Goal: Information Seeking & Learning: Learn about a topic

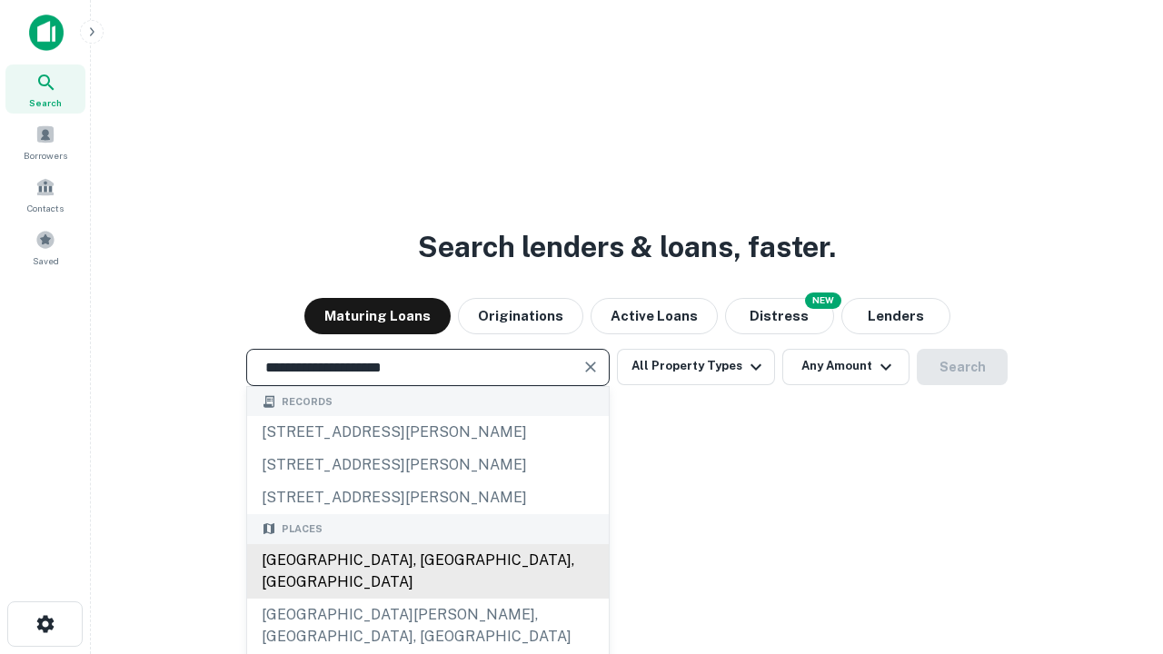
click at [427, 599] on div "Santa Monica, CA, USA" at bounding box center [428, 571] width 362 height 55
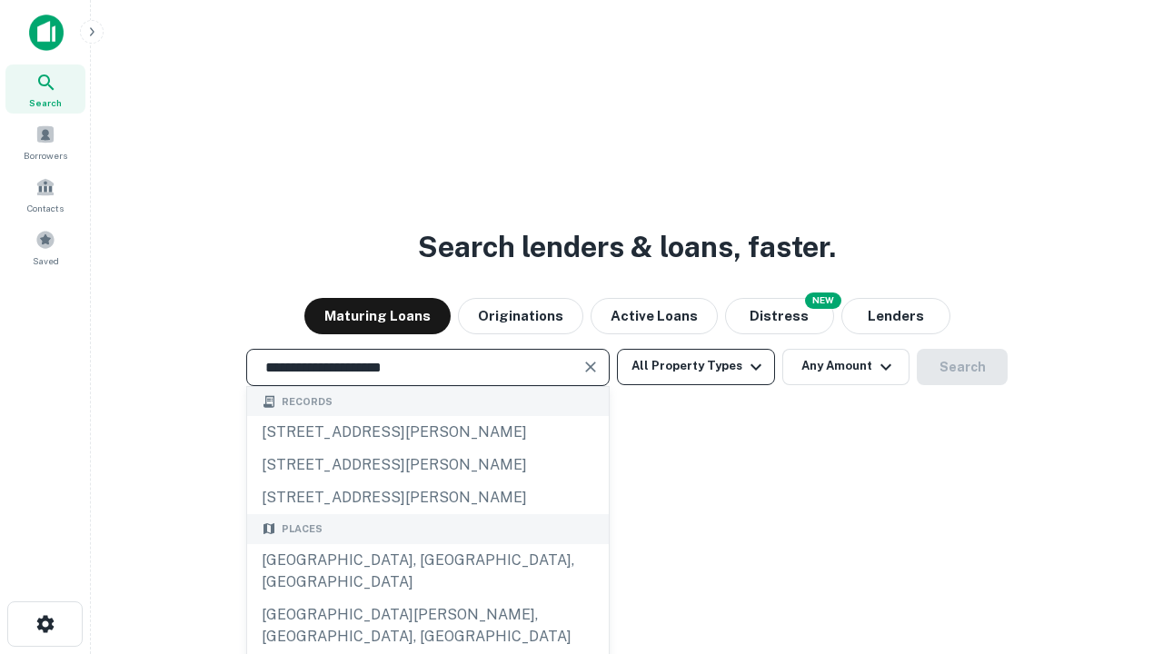
type input "**********"
click at [696, 366] on button "All Property Types" at bounding box center [696, 367] width 158 height 36
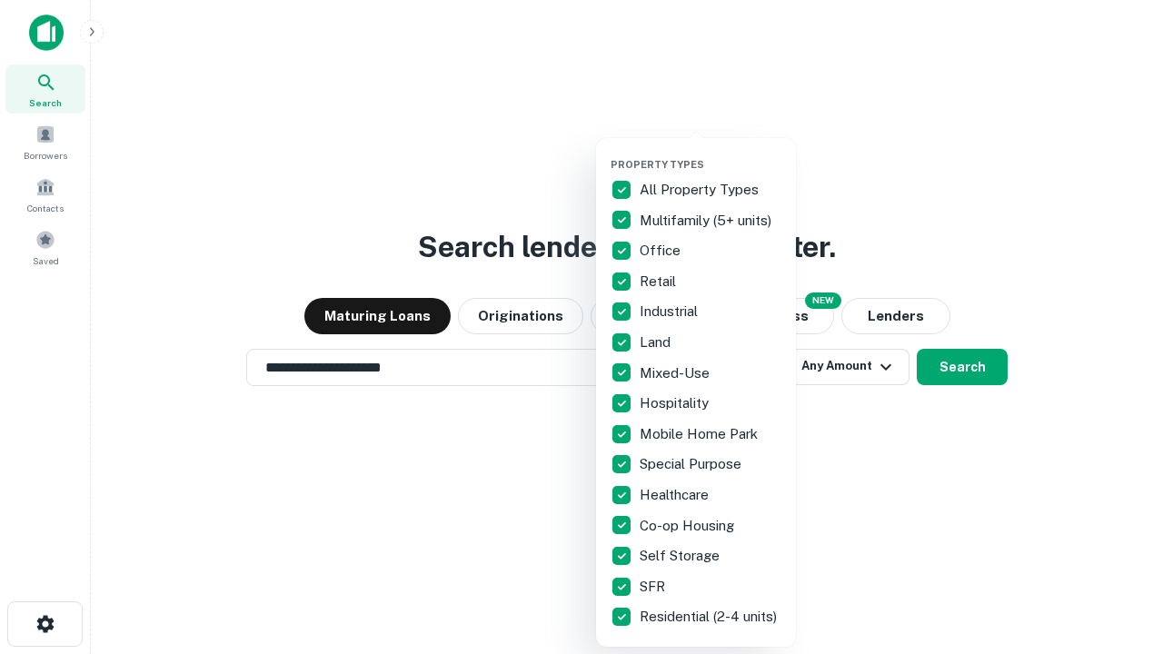
click at [711, 153] on button "button" at bounding box center [711, 153] width 200 height 1
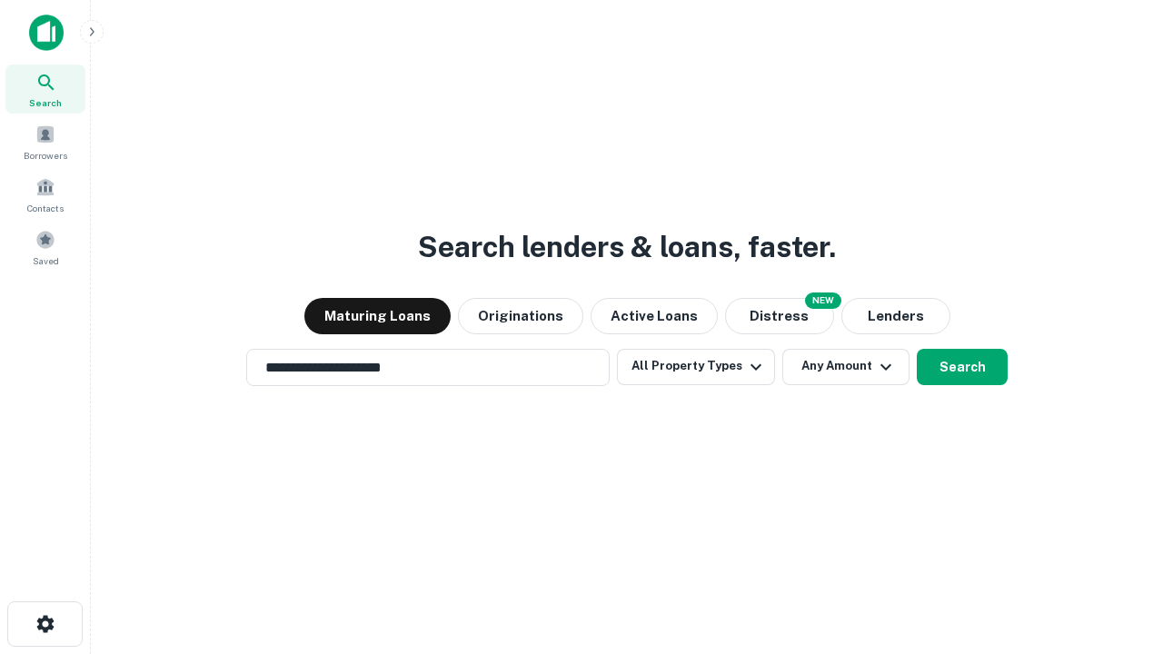
scroll to position [28, 0]
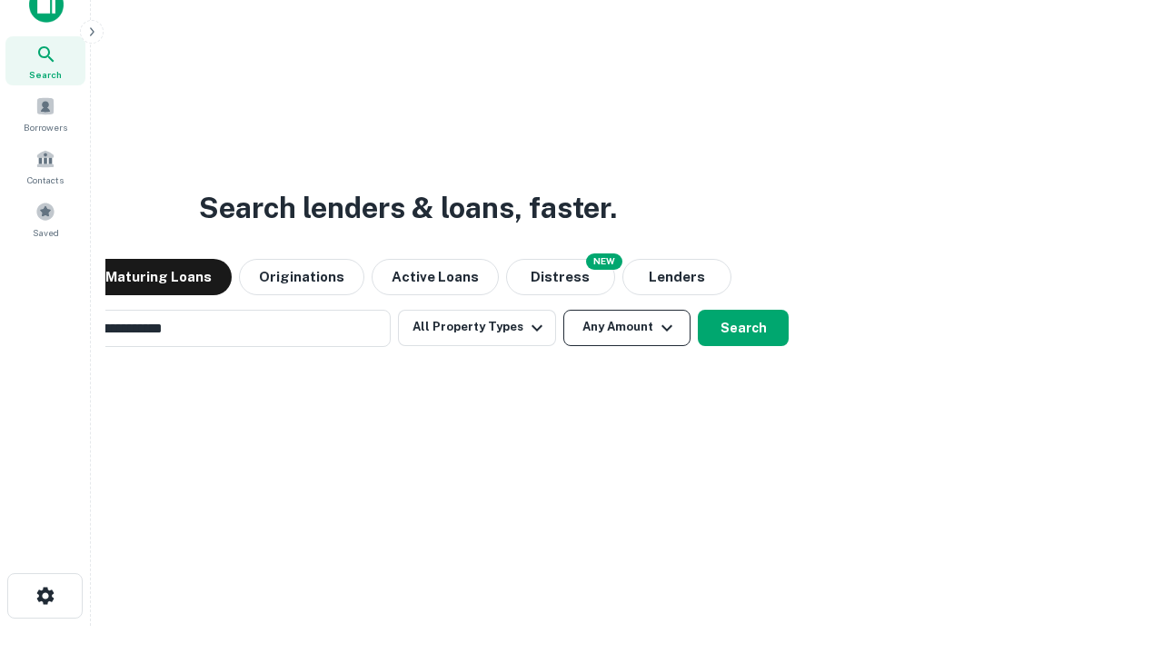
click at [563, 310] on button "Any Amount" at bounding box center [626, 328] width 127 height 36
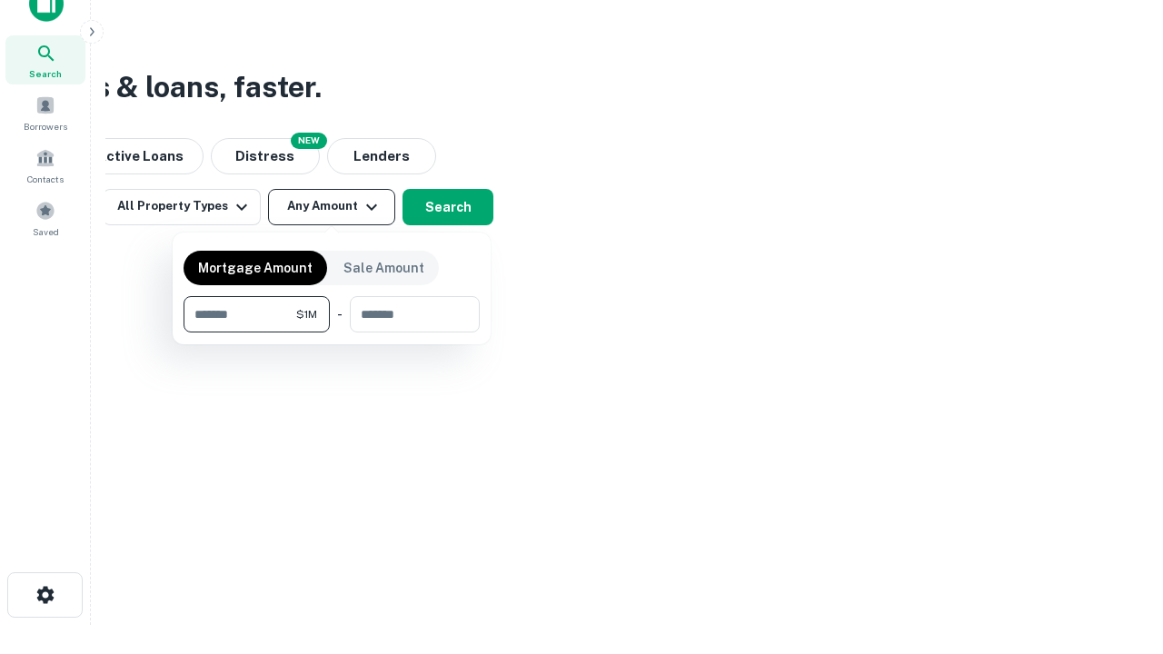
type input "*******"
click at [332, 333] on button "button" at bounding box center [332, 333] width 296 height 1
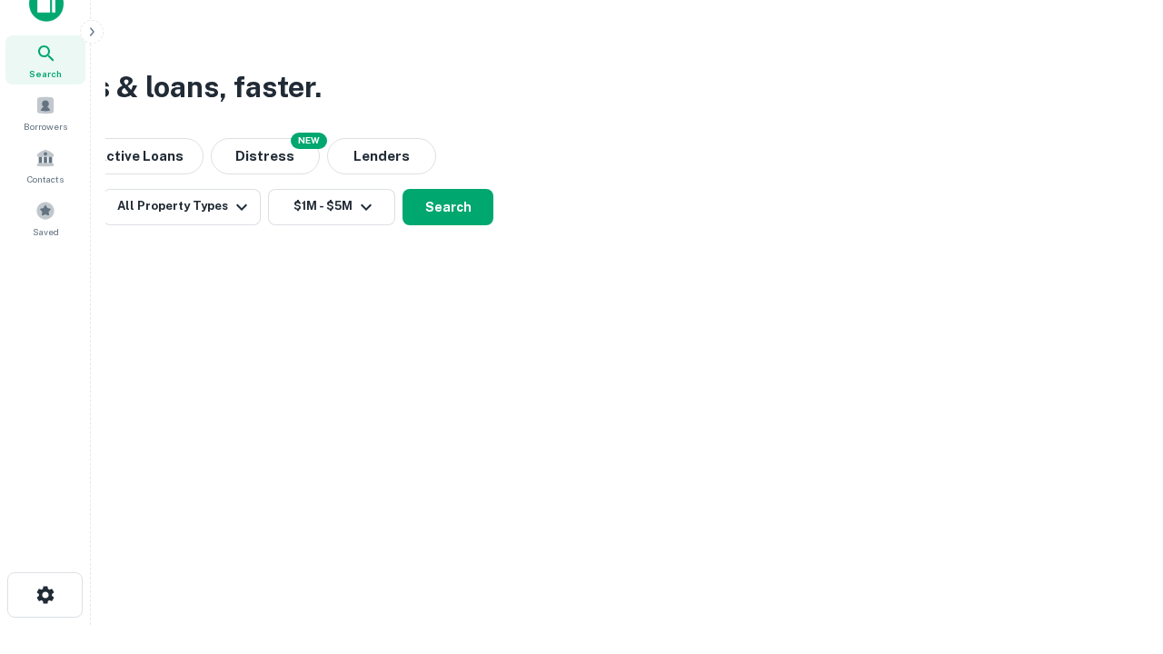
scroll to position [11, 335]
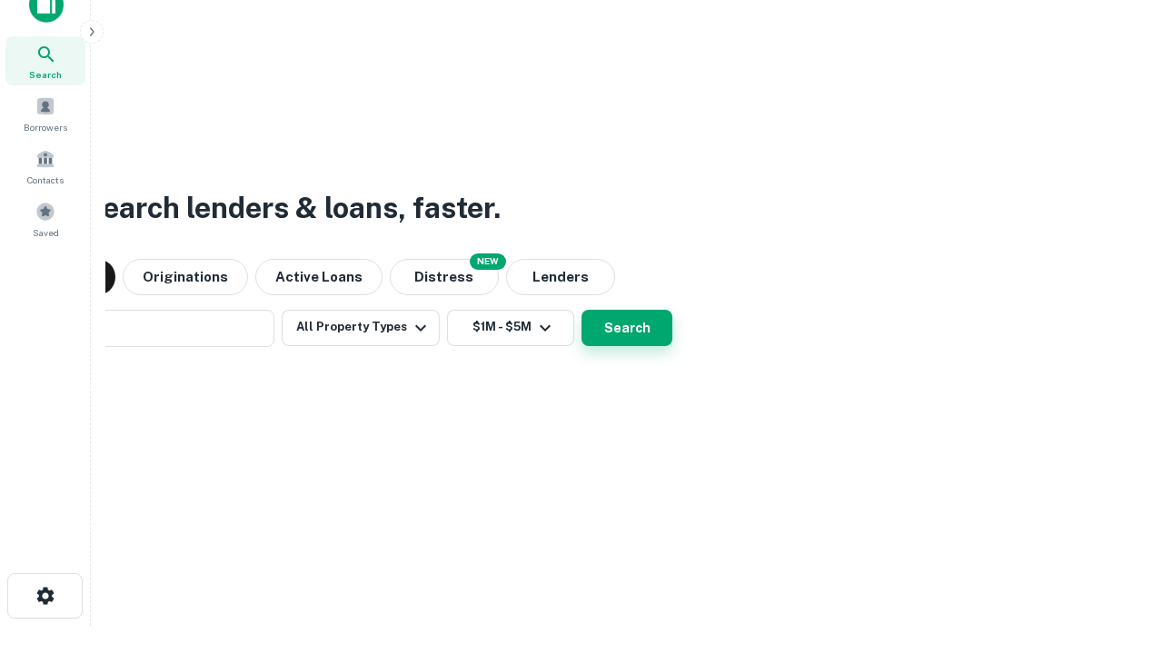
click at [581, 310] on button "Search" at bounding box center [626, 328] width 91 height 36
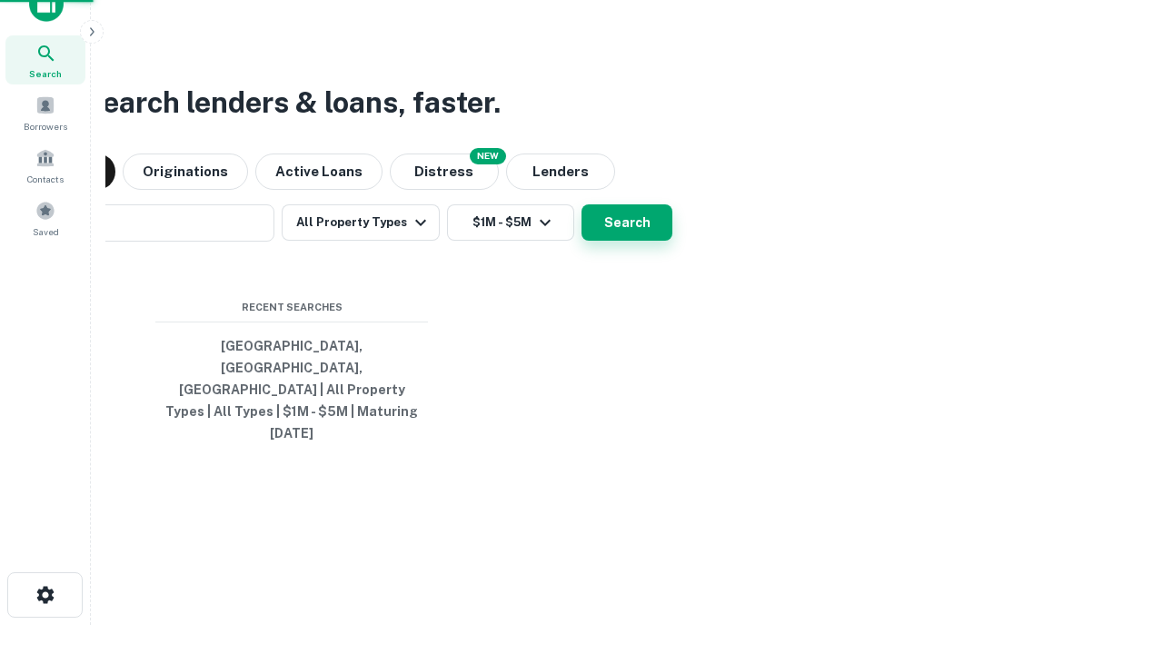
scroll to position [48, 514]
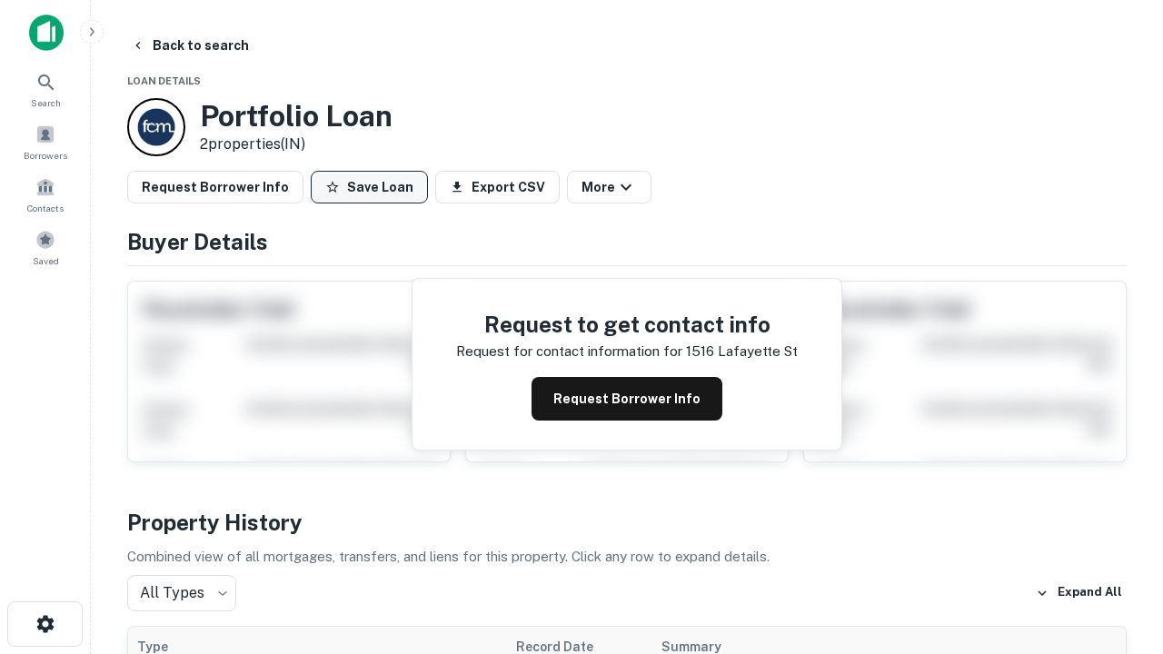
click at [369, 187] on button "Save Loan" at bounding box center [369, 187] width 117 height 33
click at [373, 187] on button "Save Loan" at bounding box center [369, 187] width 117 height 33
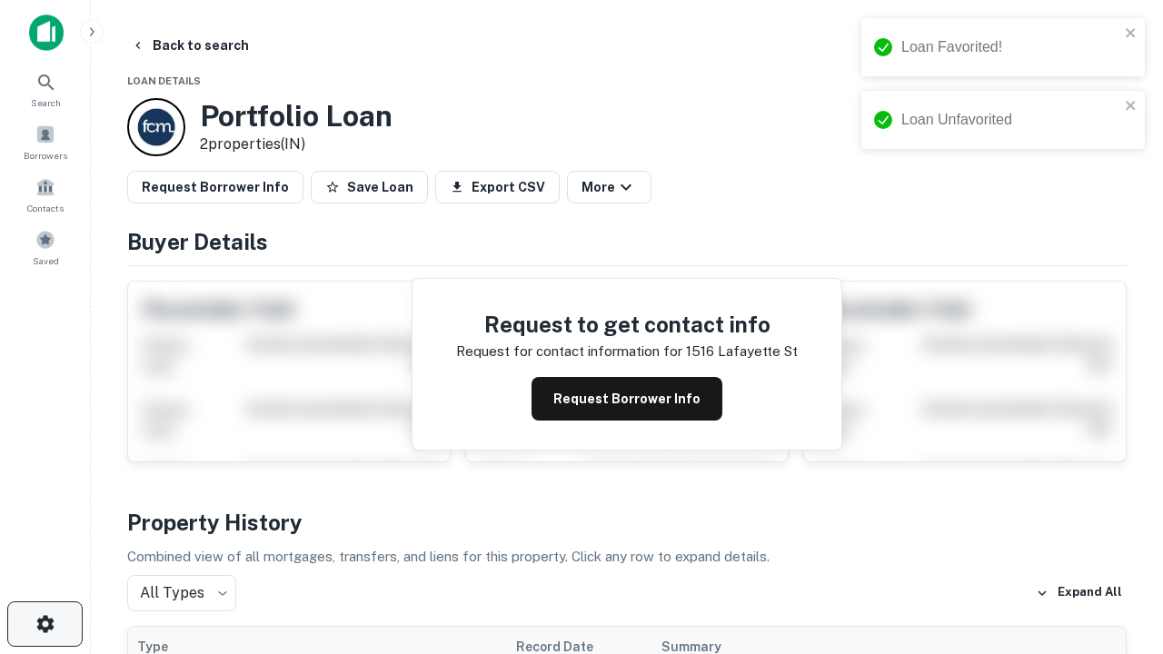
click at [45, 624] on icon "button" at bounding box center [46, 624] width 22 height 22
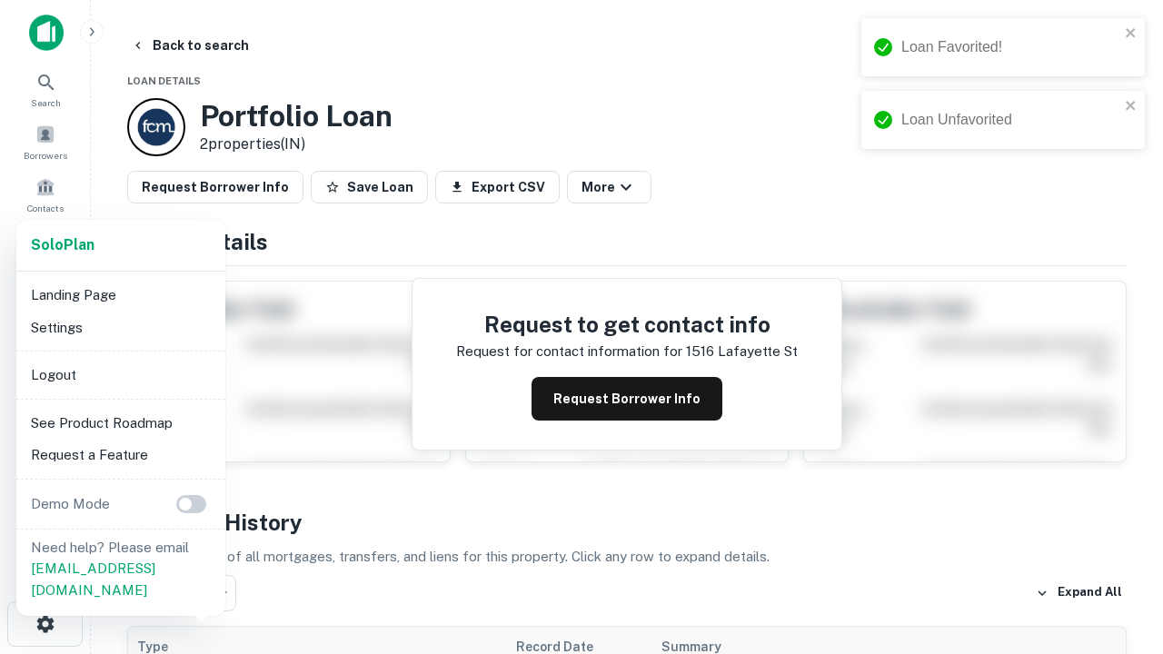
click at [120, 374] on li "Logout" at bounding box center [121, 375] width 194 height 33
